Goal: Communication & Community: Answer question/provide support

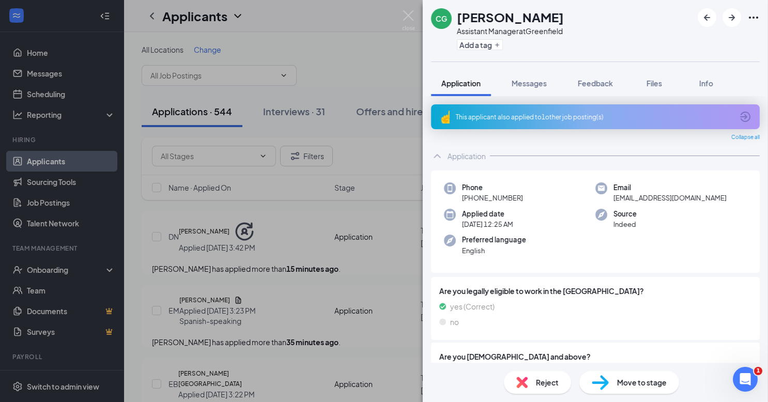
click at [702, 117] on div "This applicant also applied to 1 other job posting(s)" at bounding box center [594, 117] width 277 height 9
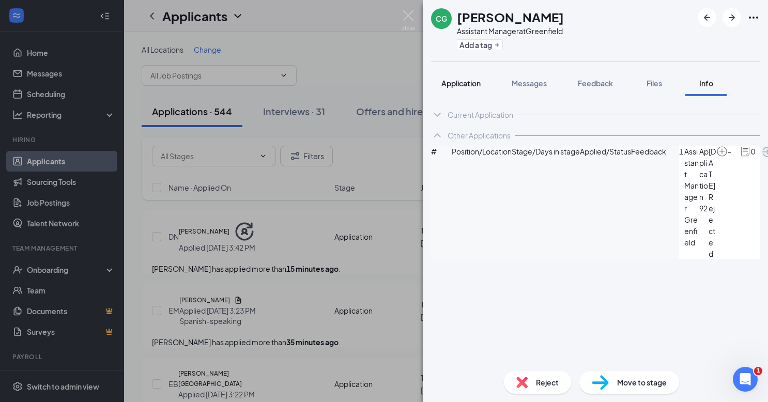
click at [466, 84] on span "Application" at bounding box center [460, 83] width 39 height 9
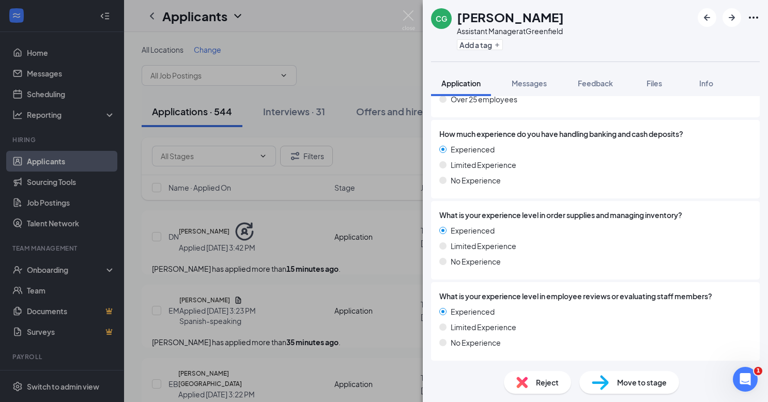
scroll to position [1644, 0]
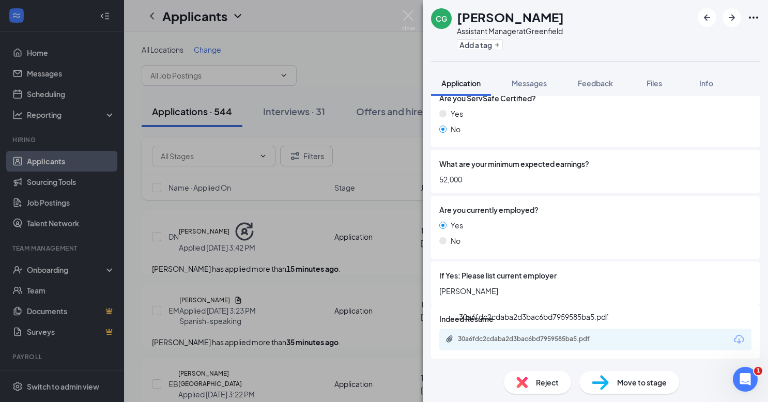
click at [537, 339] on div "30a6fdc2cdaba2d3bac6bd7959585ba5.pdf" at bounding box center [530, 339] width 145 height 8
click at [513, 86] on span "Messages" at bounding box center [529, 83] width 35 height 9
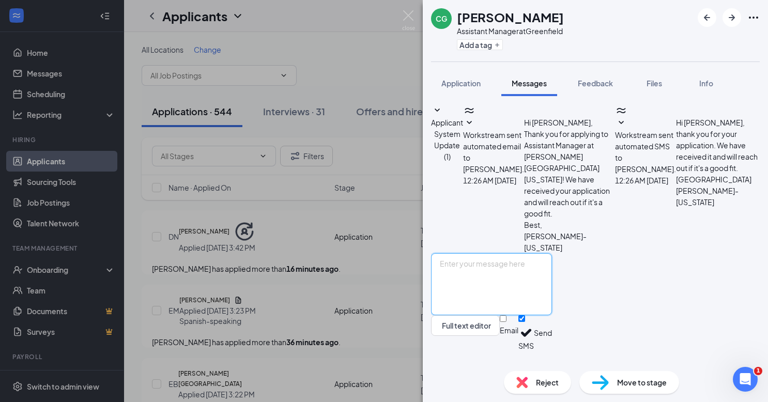
click at [483, 292] on textarea at bounding box center [491, 284] width 121 height 62
paste textarea "Hey , I would like to schedule an interview for the management position with us…"
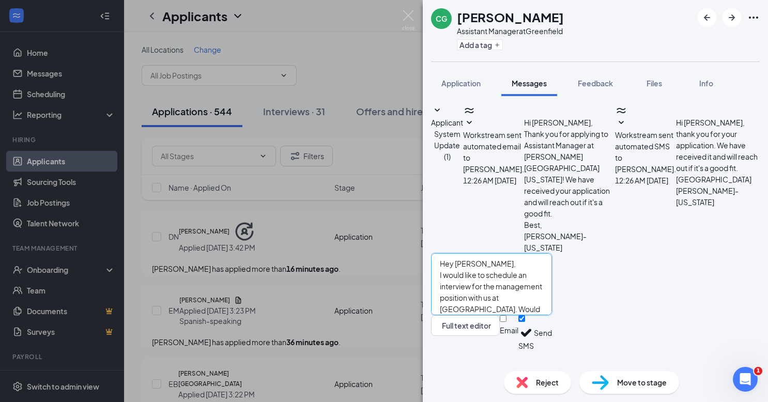
drag, startPoint x: 587, startPoint y: 300, endPoint x: 662, endPoint y: 299, distance: 74.9
click at [552, 299] on textarea "Hey [PERSON_NAME], I would like to schedule an interview for the management pos…" at bounding box center [491, 284] width 121 height 62
type textarea "Hey [PERSON_NAME], I would like to schedule an interview for the management pos…"
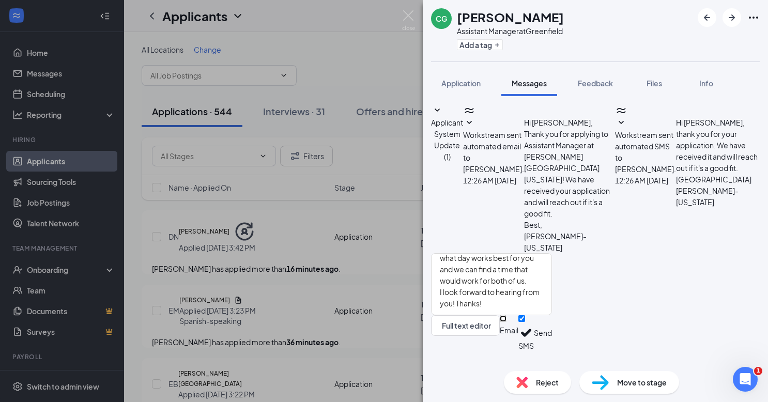
click at [506, 322] on input "Email" at bounding box center [503, 318] width 7 height 7
checkbox input "true"
click at [552, 348] on button "Send" at bounding box center [543, 334] width 18 height 39
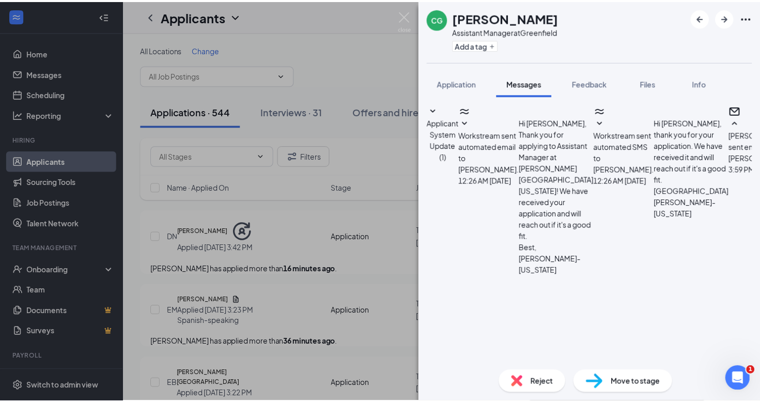
scroll to position [379, 0]
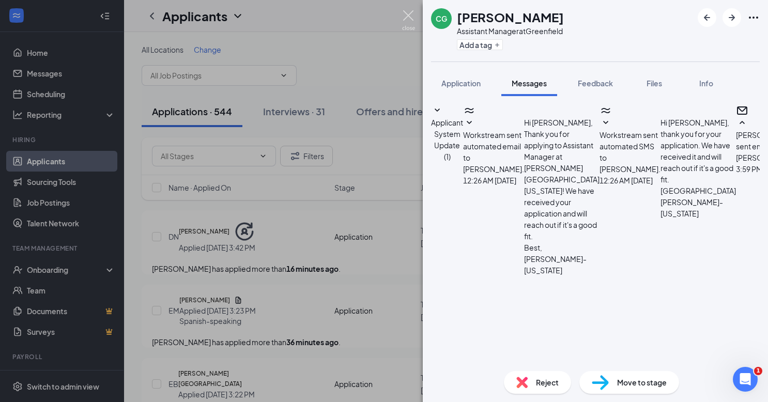
click at [406, 21] on img at bounding box center [408, 20] width 13 height 20
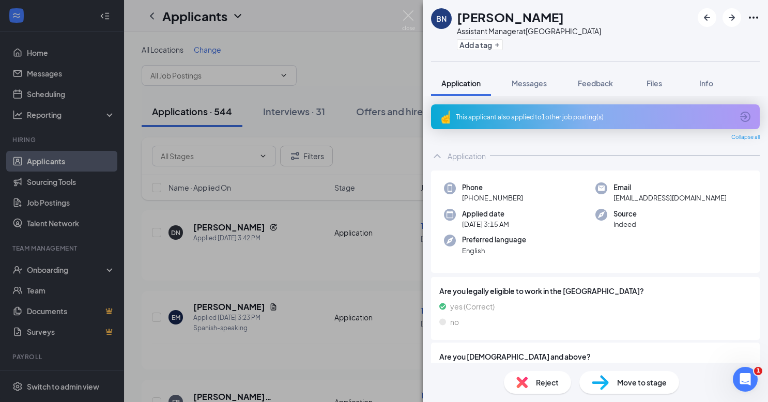
click at [622, 127] on div "This applicant also applied to 1 other job posting(s)" at bounding box center [595, 116] width 329 height 25
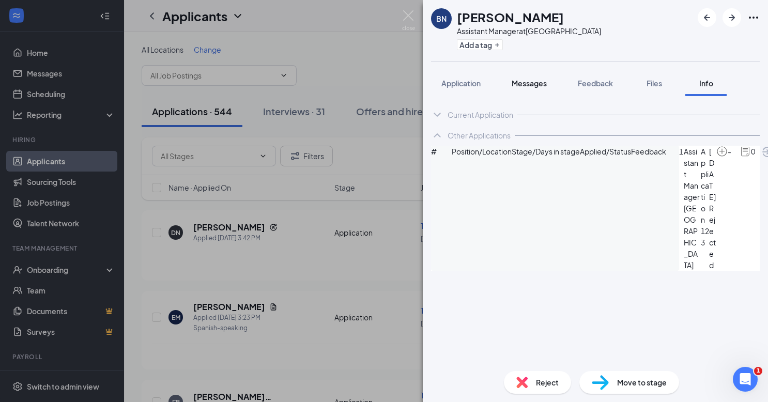
click at [542, 88] on div "Messages" at bounding box center [529, 83] width 35 height 10
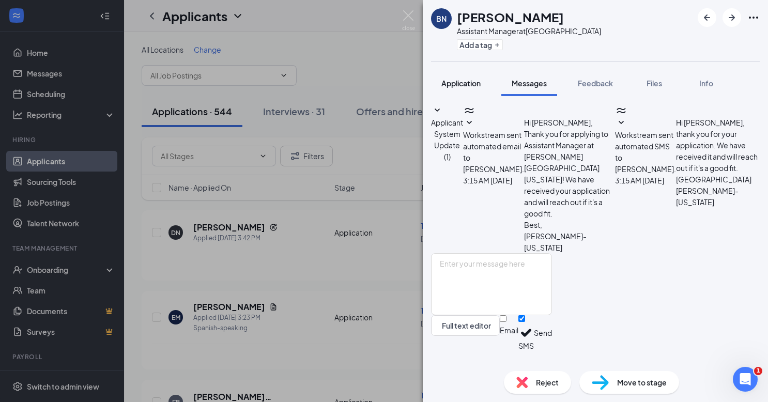
click at [451, 76] on button "Application" at bounding box center [461, 83] width 60 height 26
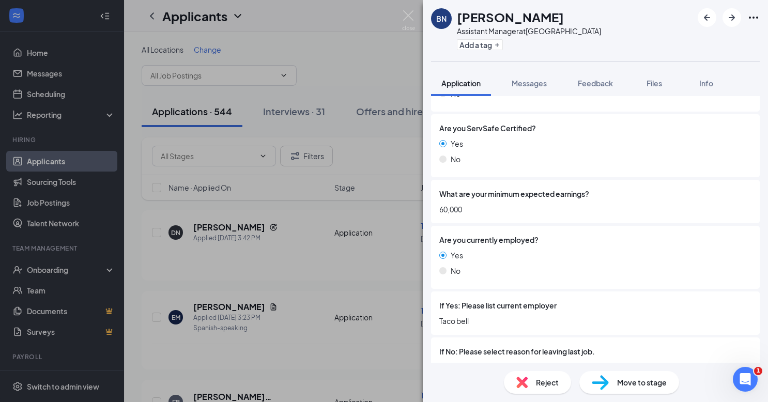
scroll to position [1818, 0]
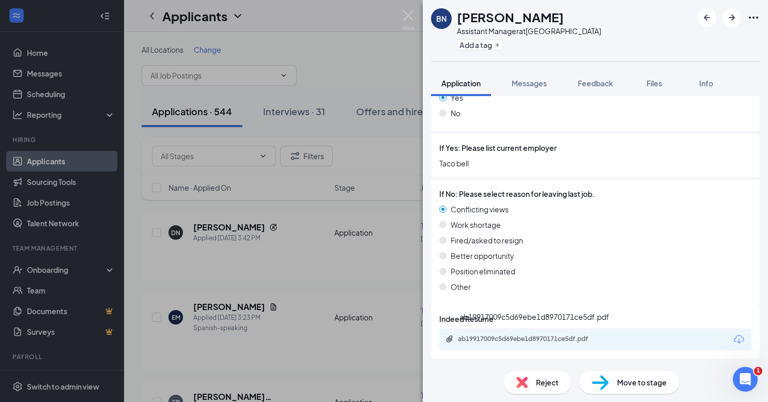
click at [570, 338] on div "ab19917009c5d69ebe1d8970171ce5df.pdf" at bounding box center [530, 339] width 145 height 8
click at [533, 83] on span "Messages" at bounding box center [529, 83] width 35 height 9
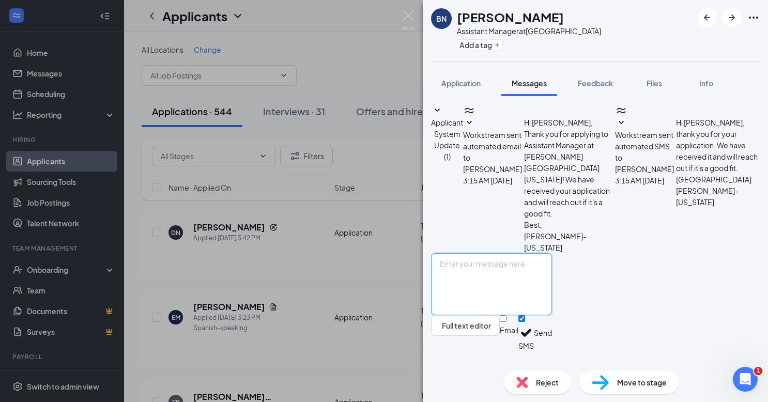
click at [530, 285] on textarea at bounding box center [491, 284] width 121 height 62
paste textarea "Hey , I would like to schedule an interview for the management position with us…"
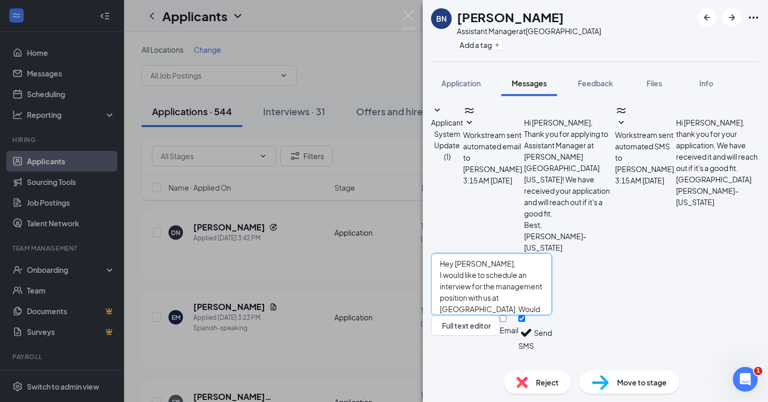
drag, startPoint x: 661, startPoint y: 300, endPoint x: 590, endPoint y: 300, distance: 71.3
click at [552, 300] on textarea "Hey Benjamin, I would like to schedule an interview for the management position…" at bounding box center [491, 284] width 121 height 62
type textarea "Hey Benjamin, I would like to schedule an interview for the management position…"
click at [506, 322] on input "Email" at bounding box center [503, 318] width 7 height 7
checkbox input "true"
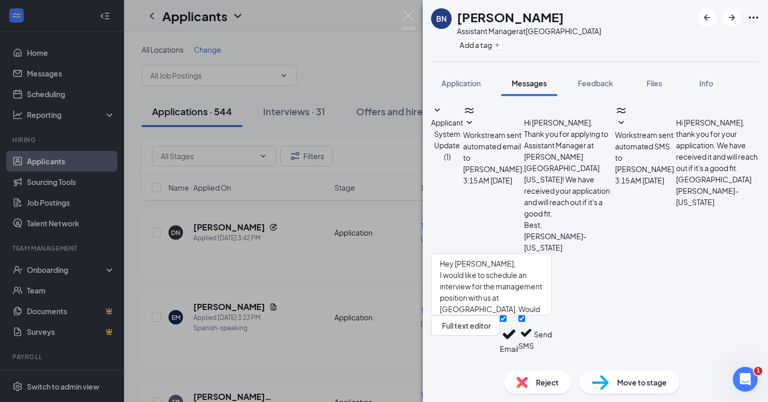
click at [552, 342] on button "Send" at bounding box center [543, 334] width 18 height 39
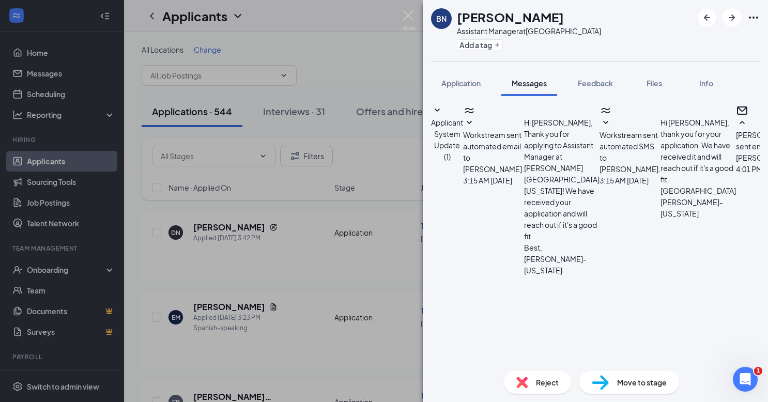
scroll to position [379, 0]
